Goal: Check status: Check status

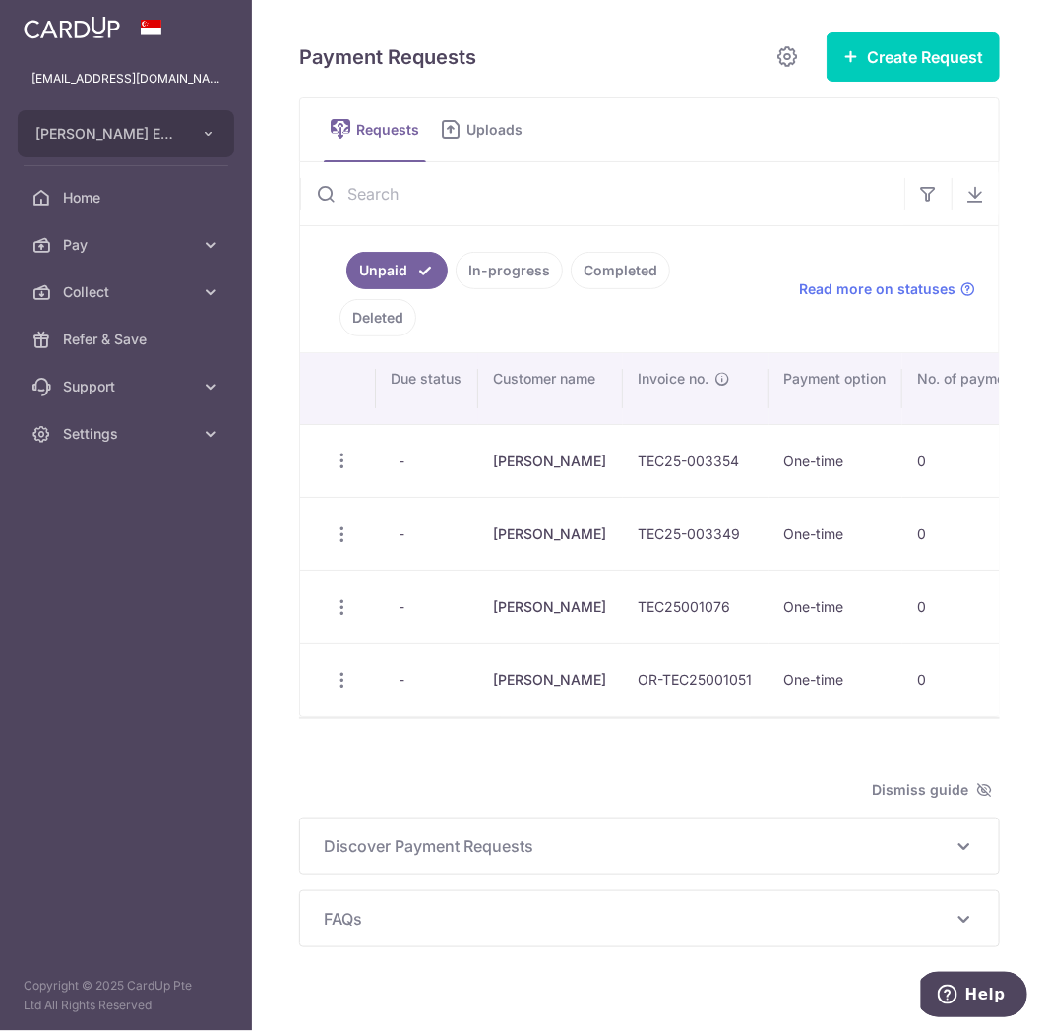
drag, startPoint x: 507, startPoint y: 282, endPoint x: 496, endPoint y: 283, distance: 10.9
click at [507, 283] on link "In-progress" at bounding box center [509, 270] width 107 height 37
click at [403, 267] on link "Unpaid" at bounding box center [383, 270] width 74 height 37
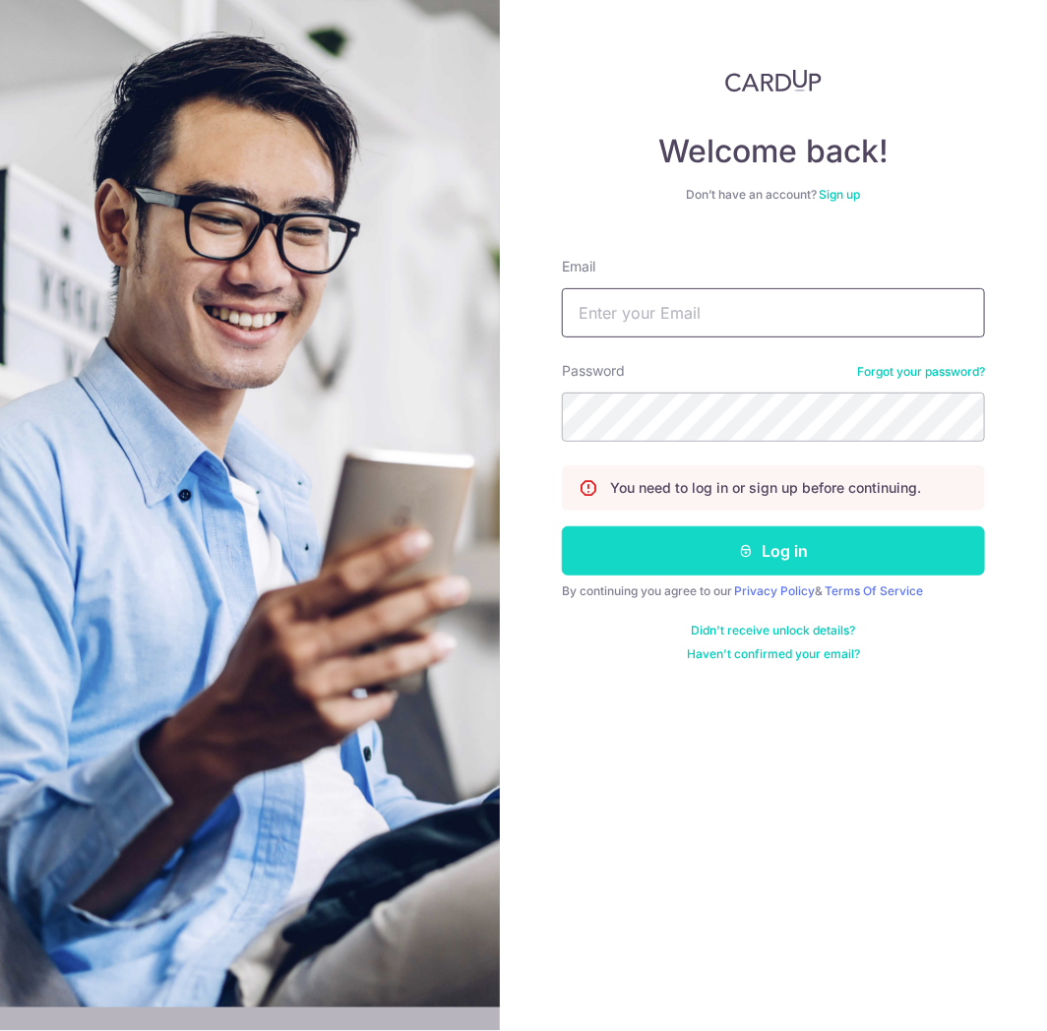
type input "[EMAIL_ADDRESS][DOMAIN_NAME]"
click at [709, 543] on button "Log in" at bounding box center [773, 550] width 423 height 49
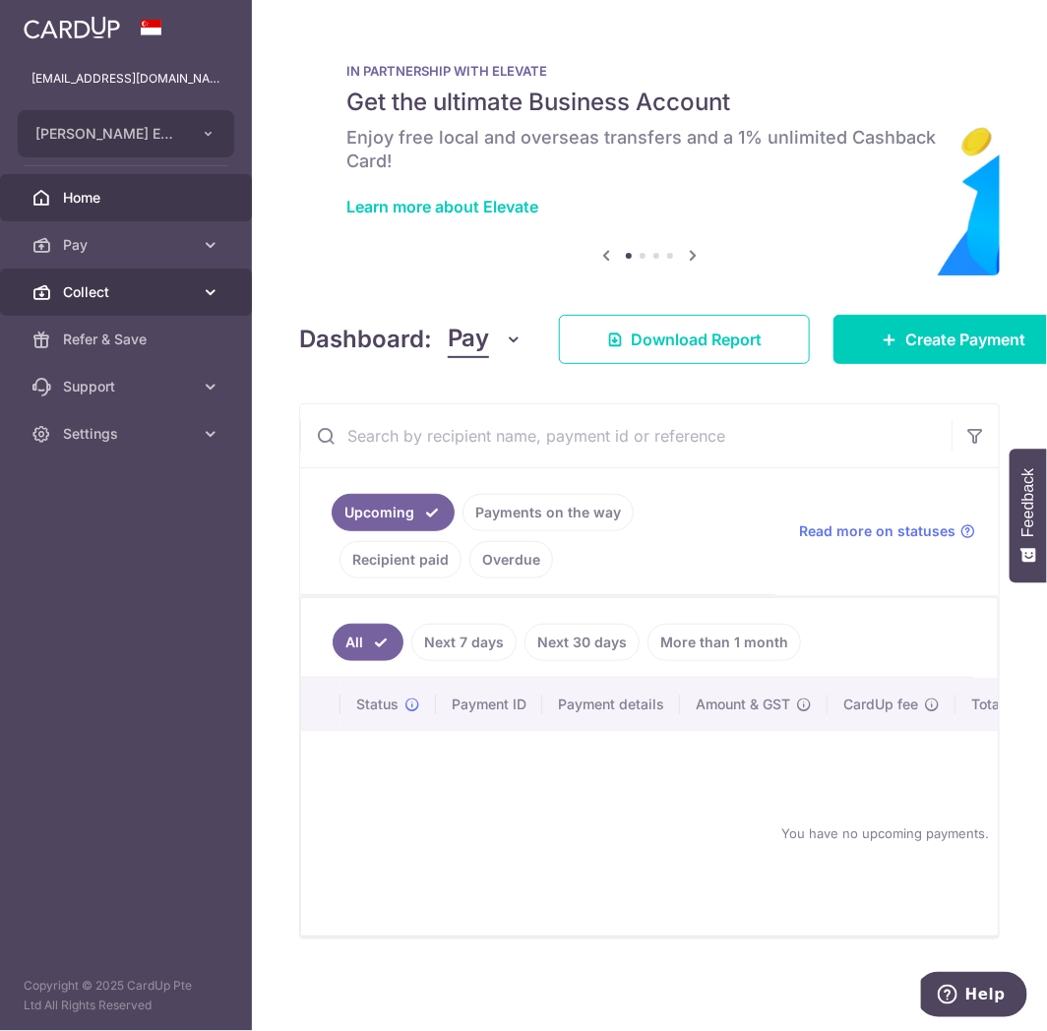
click at [113, 292] on span "Collect" at bounding box center [128, 292] width 130 height 20
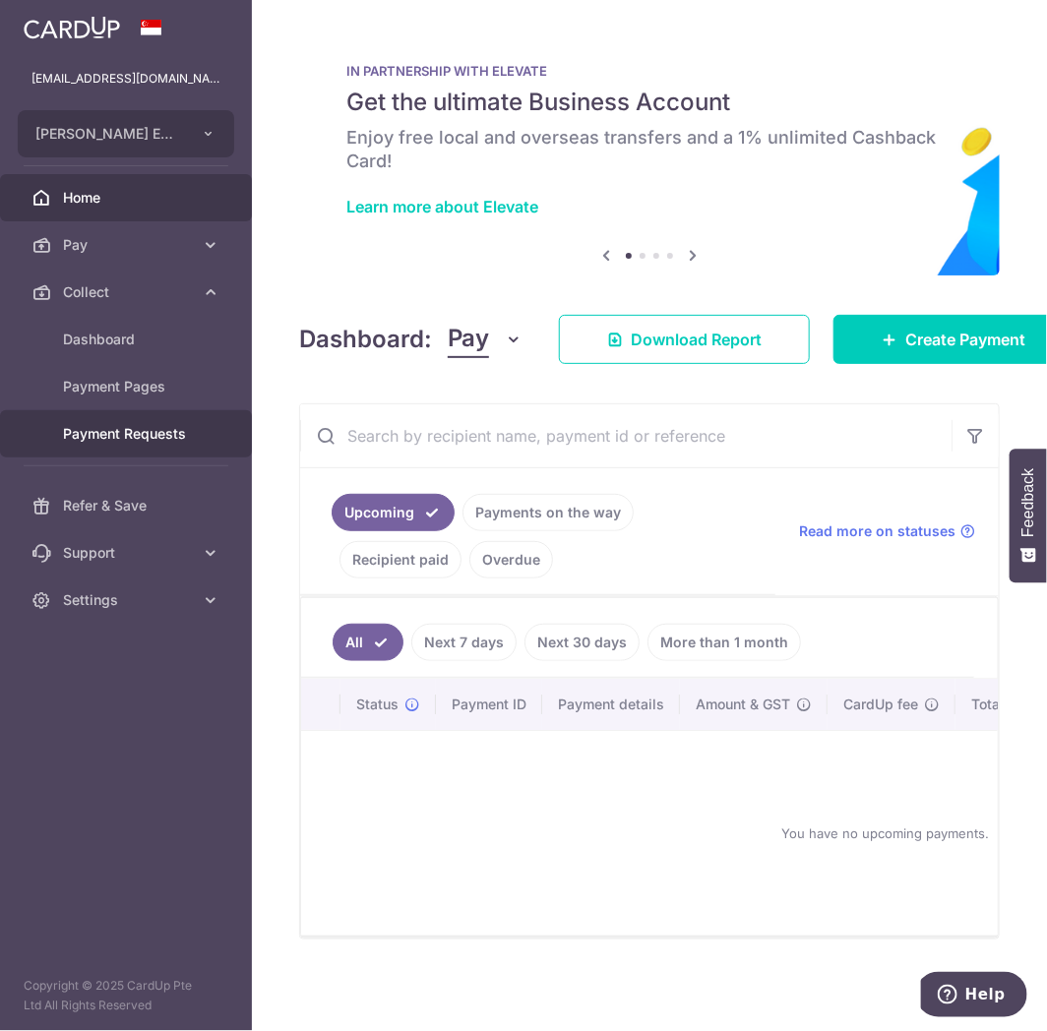
click at [150, 429] on span "Payment Requests" at bounding box center [128, 434] width 130 height 20
